Goal: Information Seeking & Learning: Learn about a topic

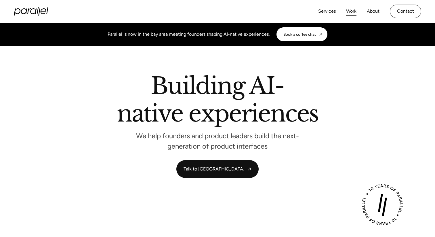
click at [351, 11] on link "Work" at bounding box center [351, 11] width 10 height 8
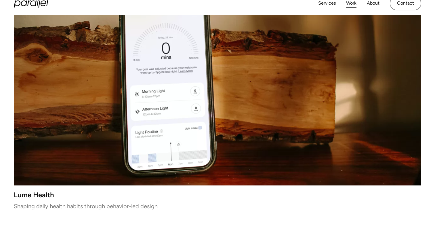
scroll to position [181, 0]
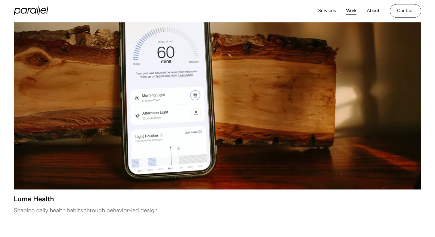
click at [178, 119] on video at bounding box center [217, 87] width 407 height 203
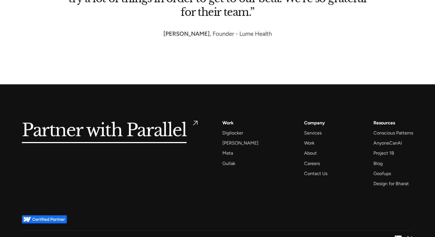
scroll to position [2802, 0]
